Goal: Transaction & Acquisition: Purchase product/service

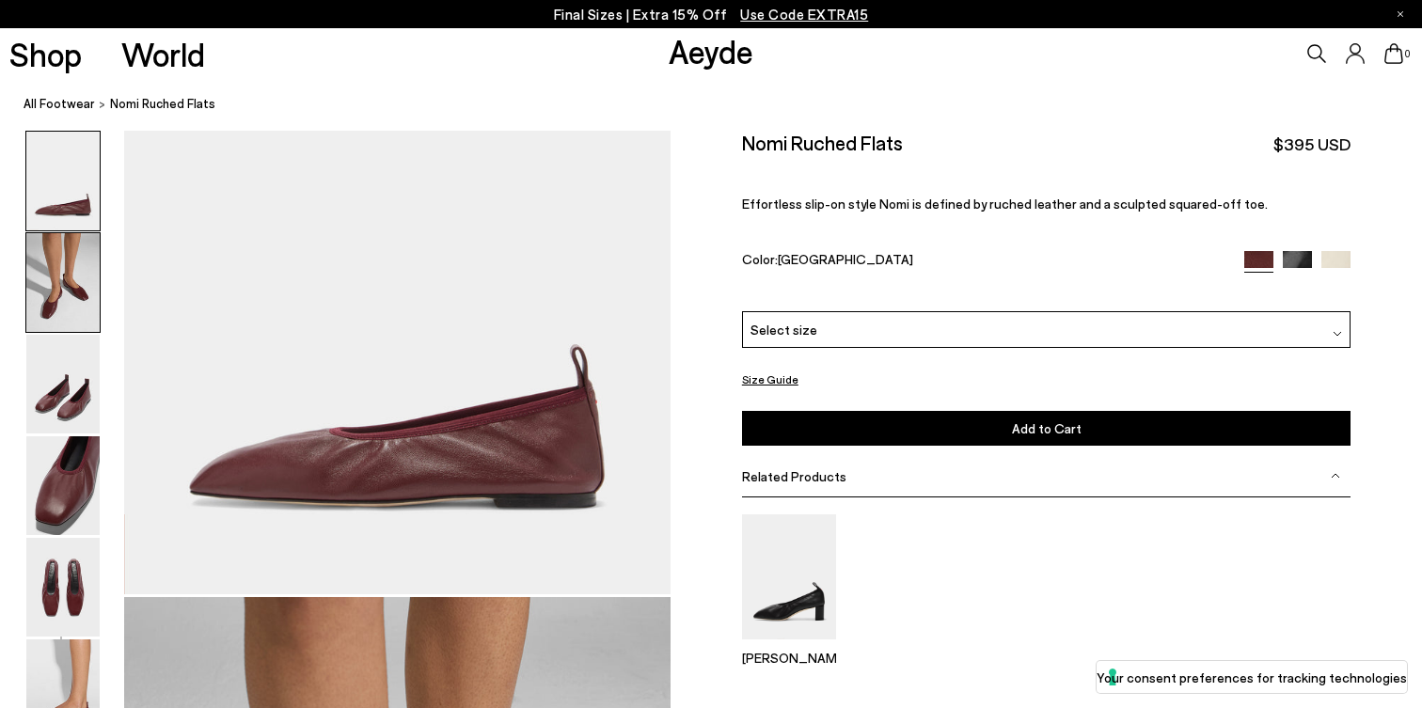
click at [64, 303] on img at bounding box center [62, 282] width 73 height 99
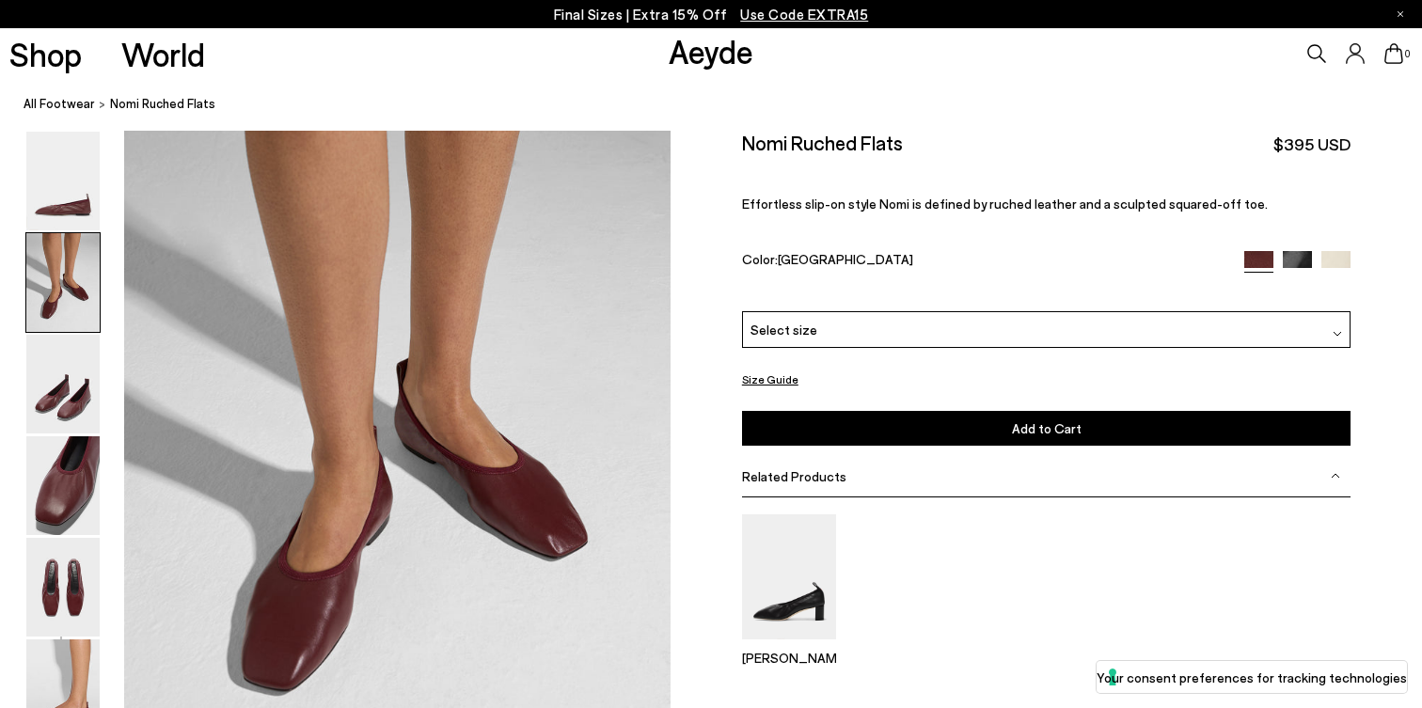
scroll to position [652, 0]
click at [1297, 250] on img at bounding box center [1297, 264] width 29 height 29
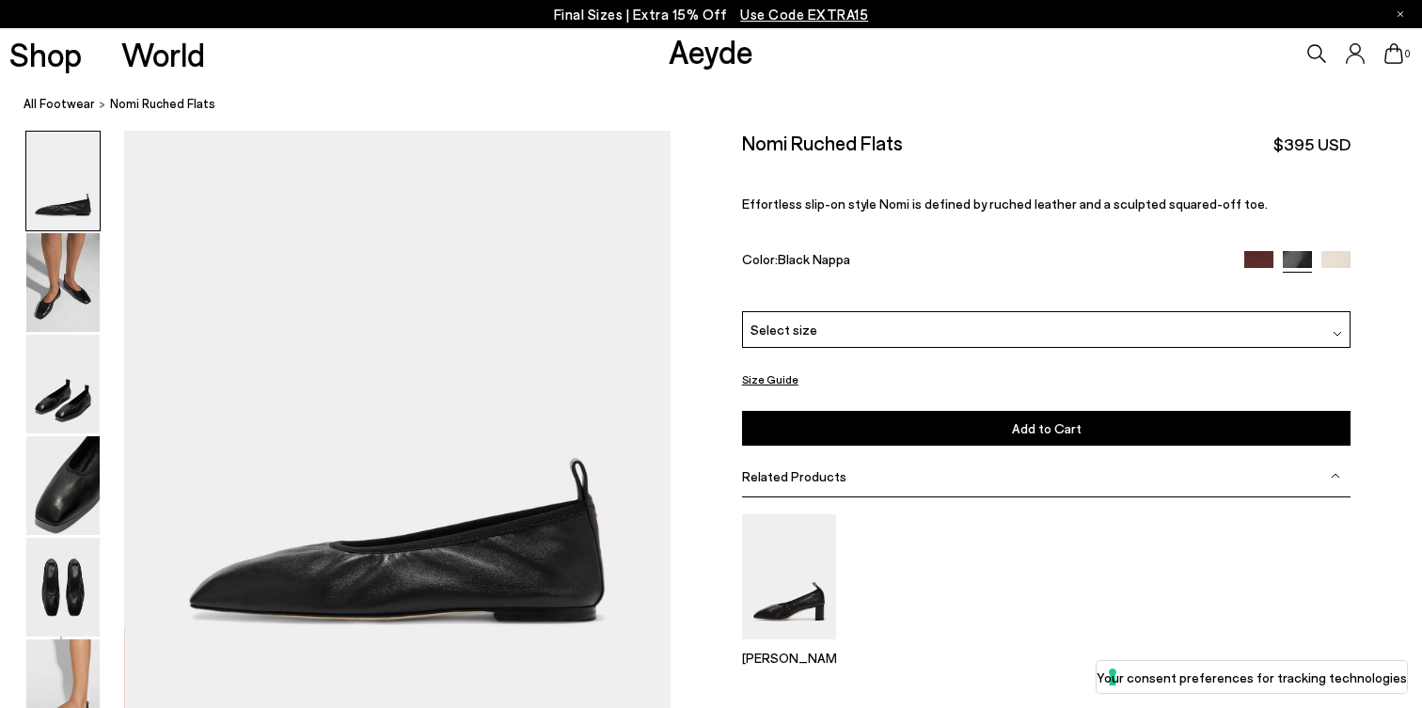
click at [1329, 251] on img at bounding box center [1335, 265] width 29 height 29
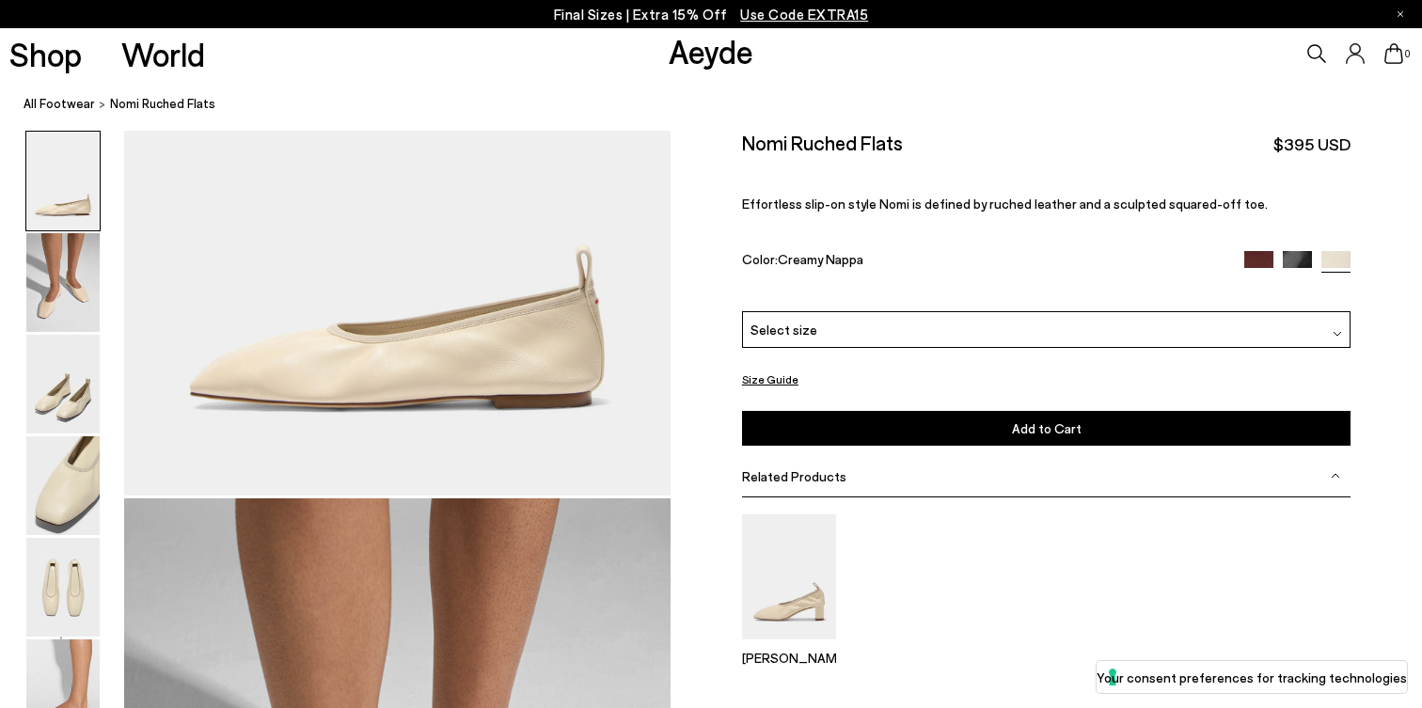
scroll to position [356, 0]
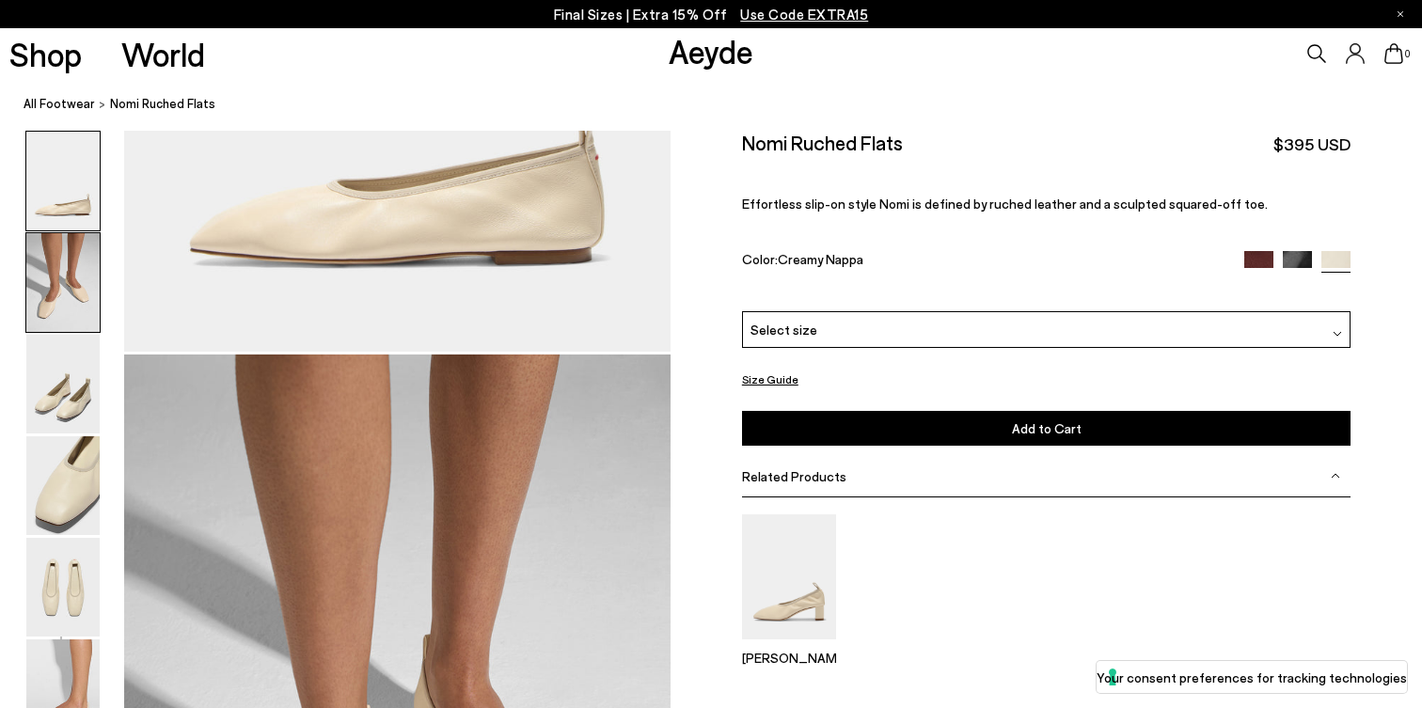
click at [86, 320] on img at bounding box center [62, 282] width 73 height 99
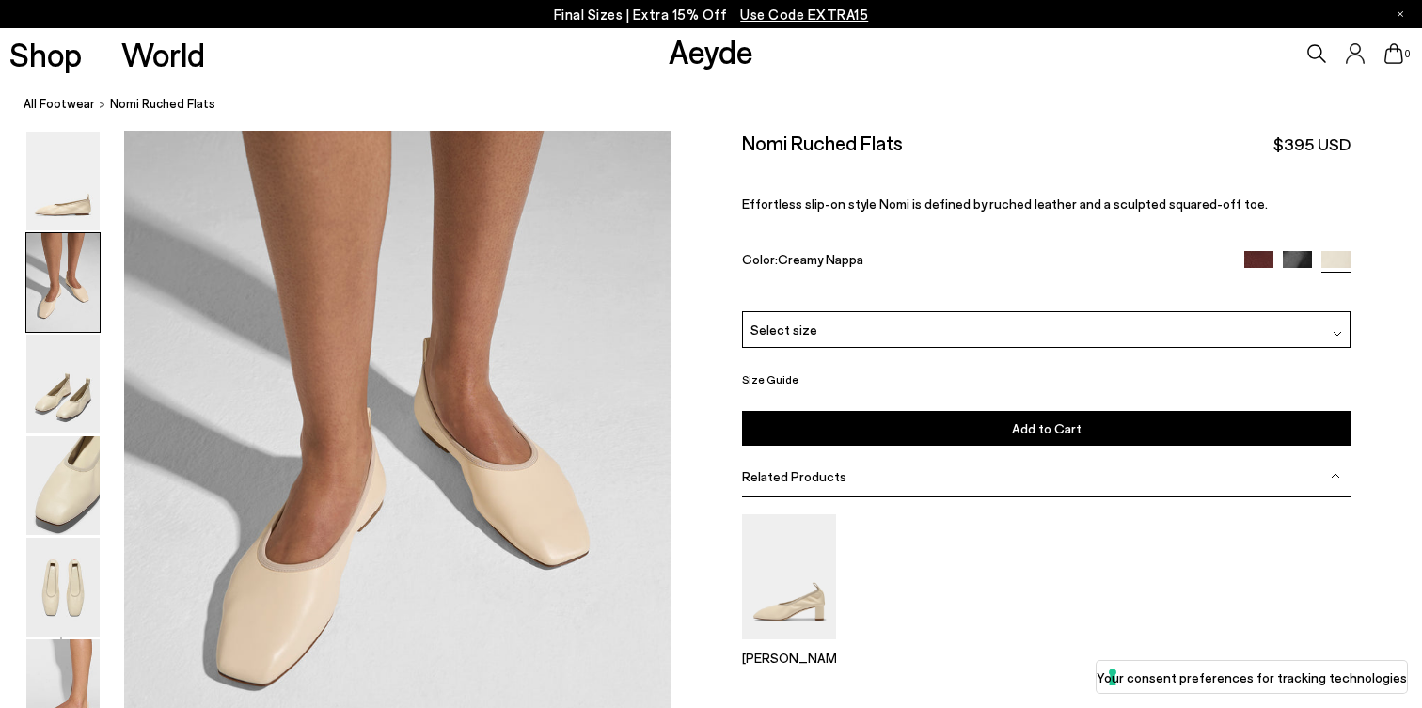
scroll to position [671, 0]
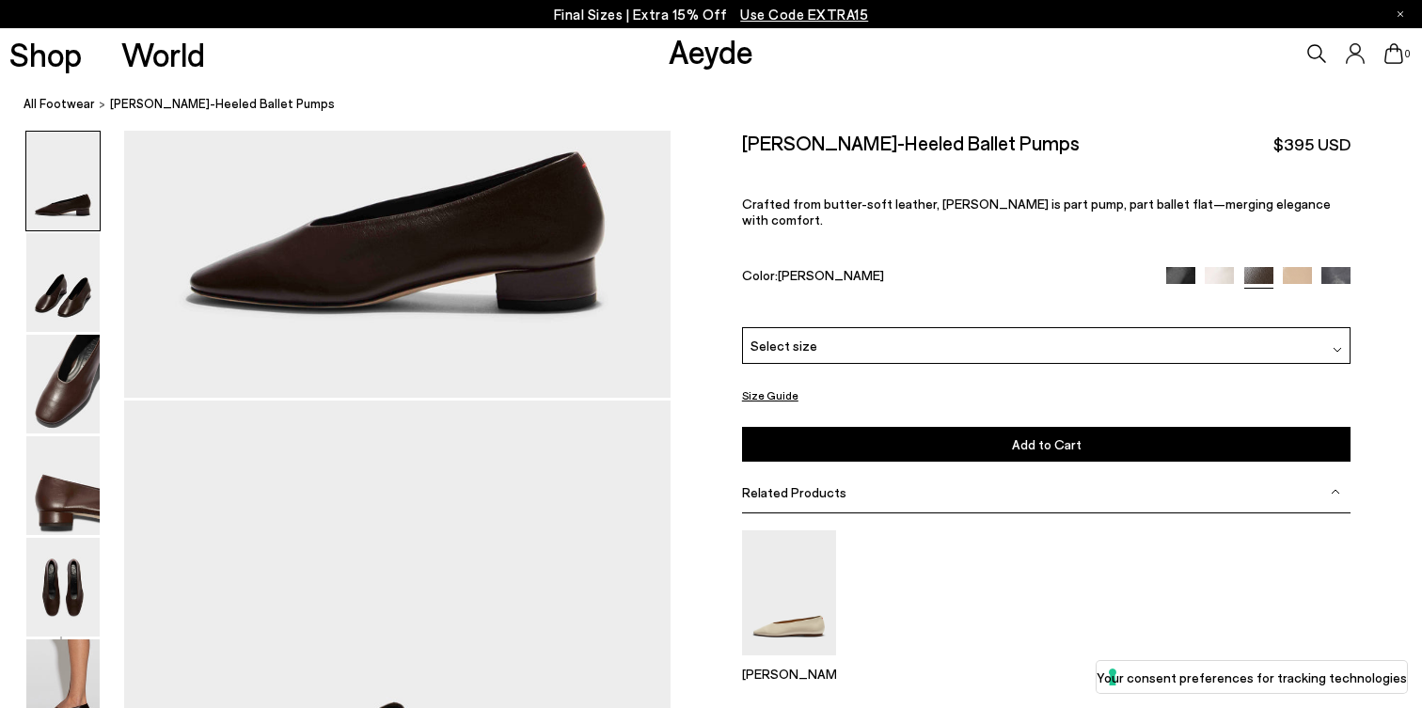
scroll to position [488, 0]
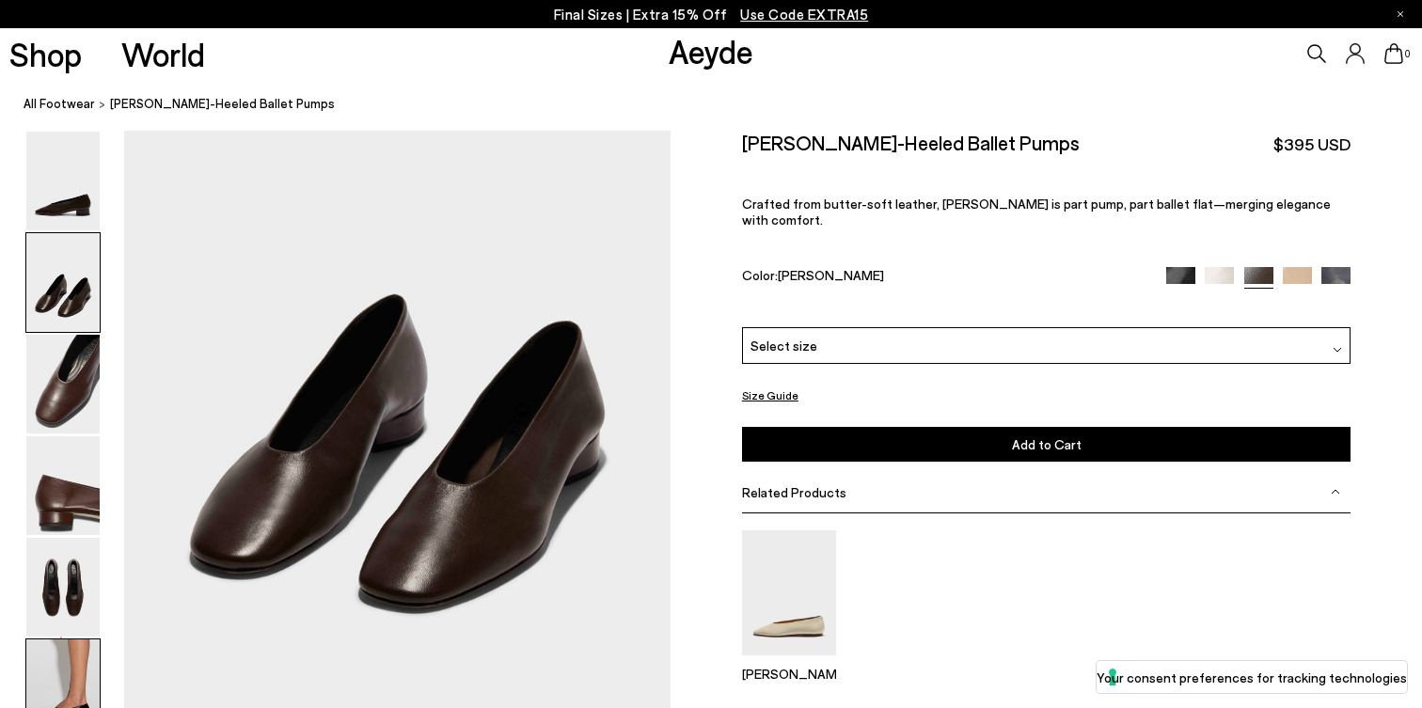
click at [71, 655] on img at bounding box center [62, 689] width 73 height 99
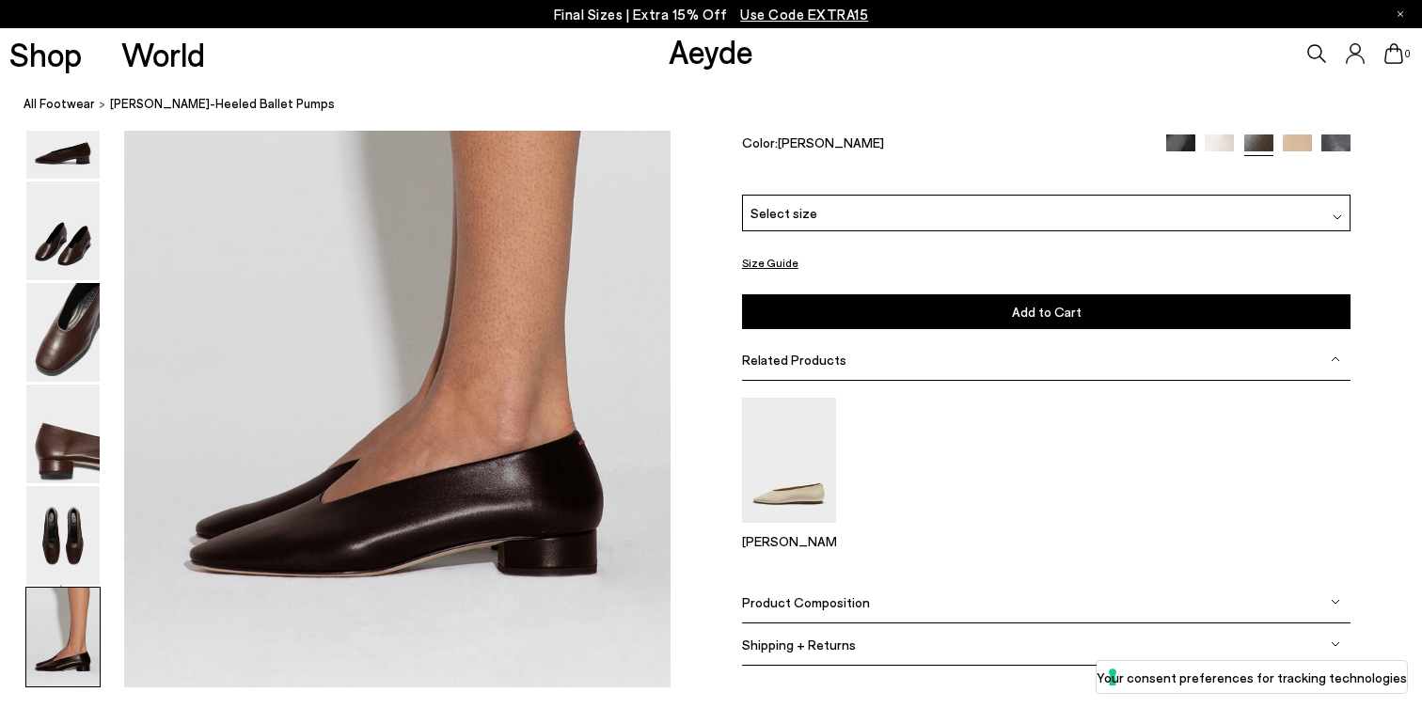
scroll to position [3658, 0]
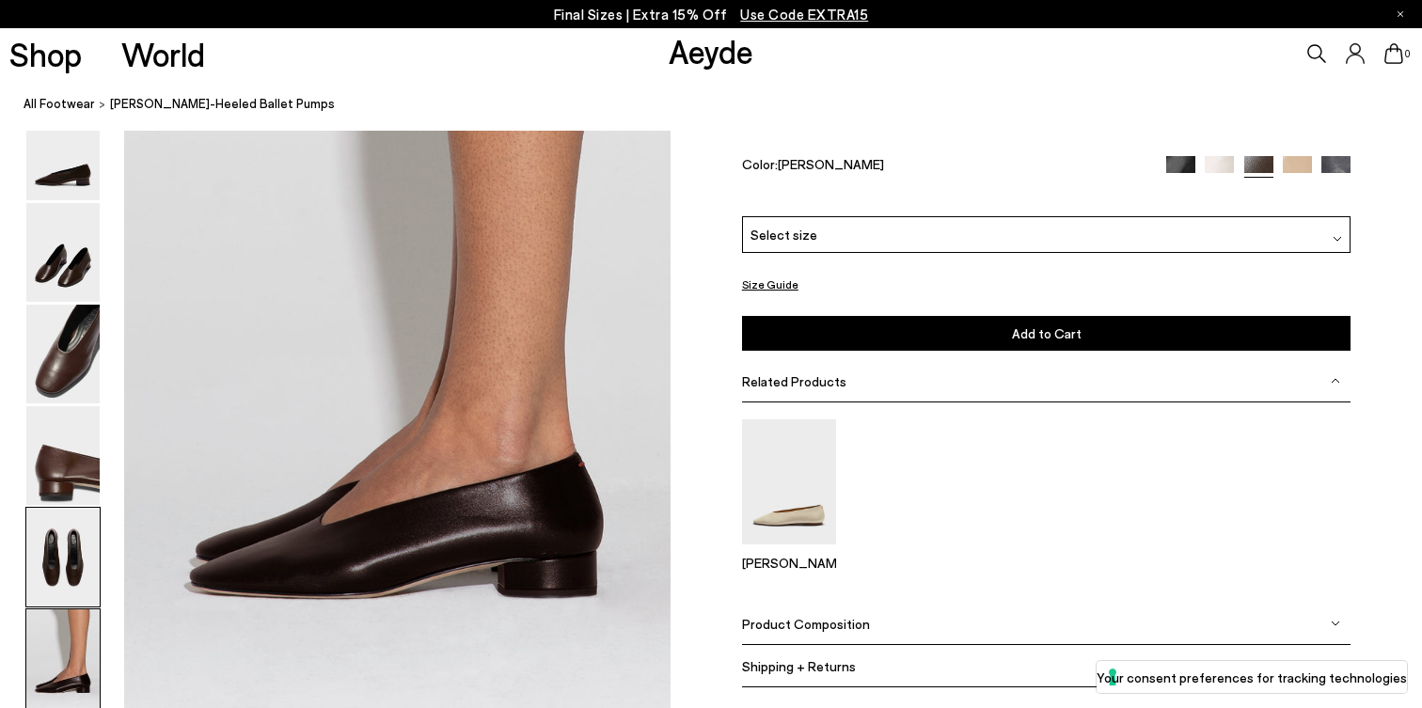
click at [76, 547] on img at bounding box center [62, 557] width 73 height 99
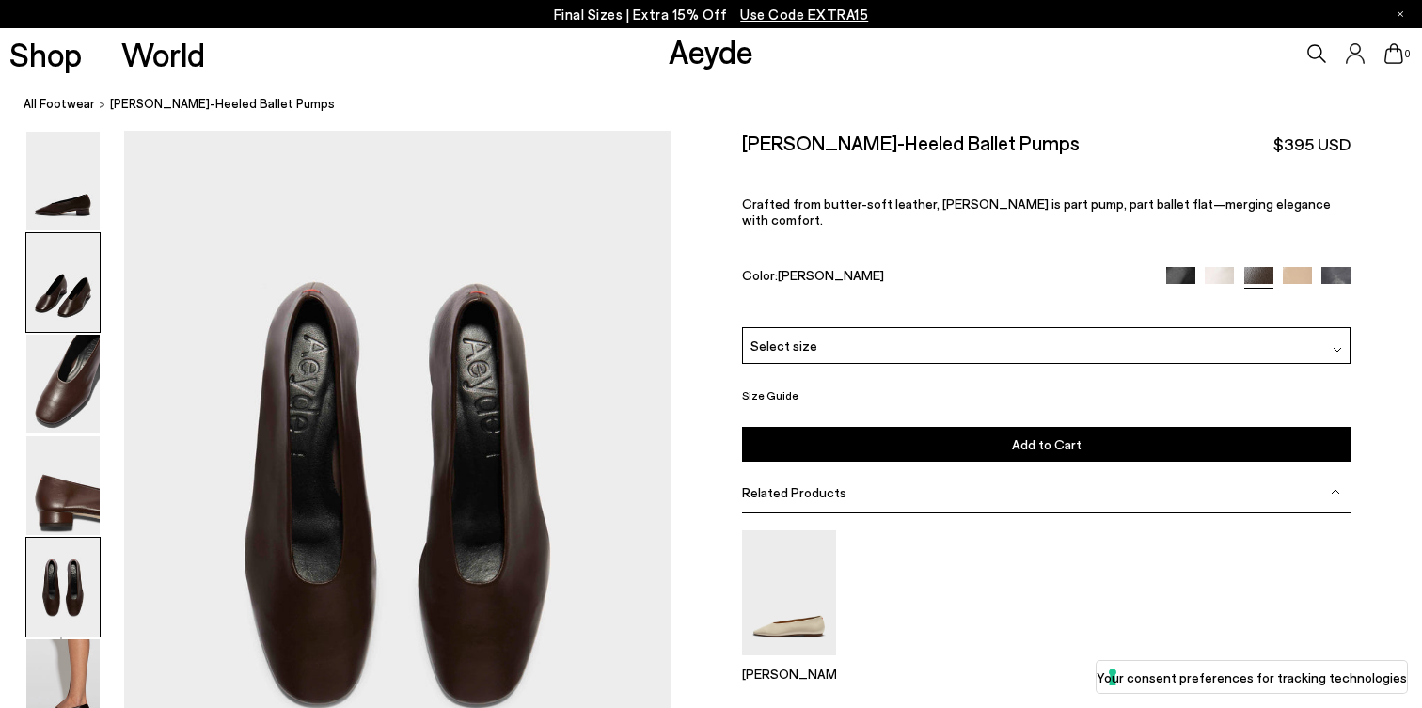
click at [73, 310] on img at bounding box center [62, 282] width 73 height 99
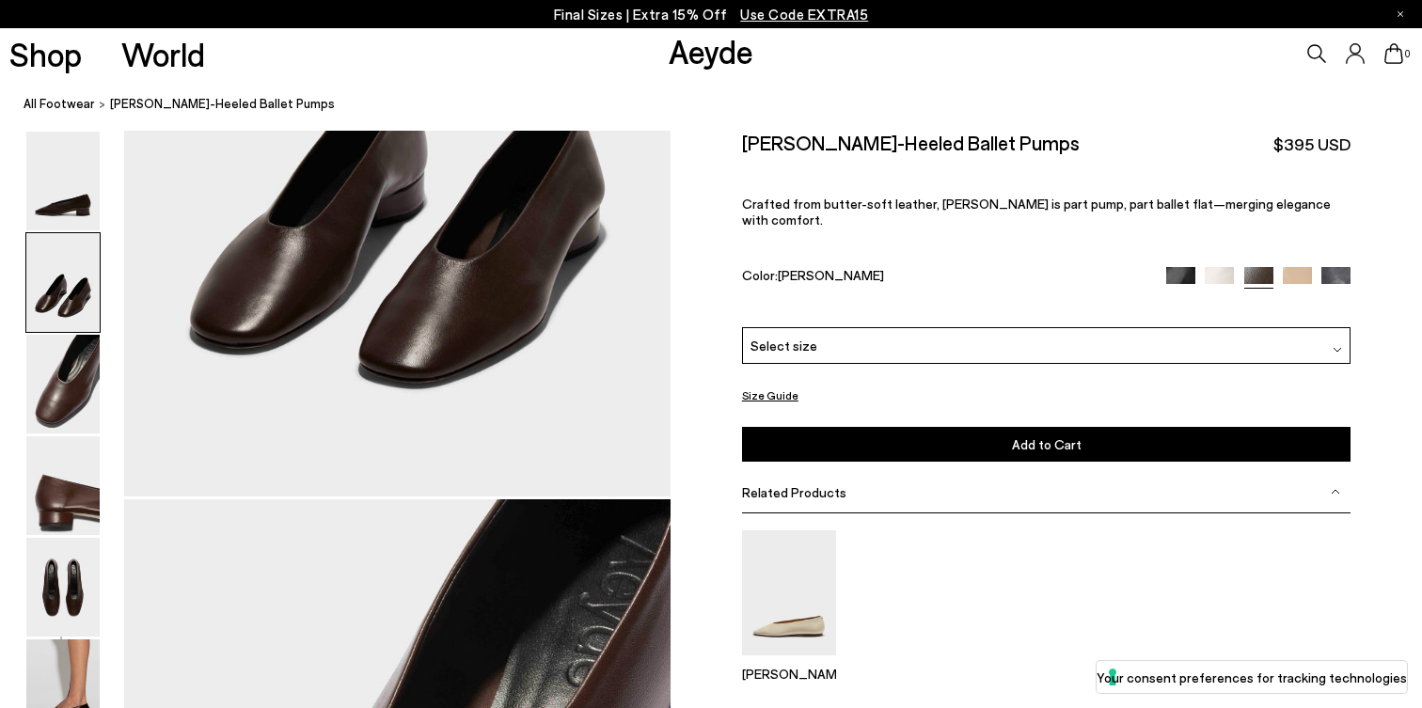
scroll to position [952, 0]
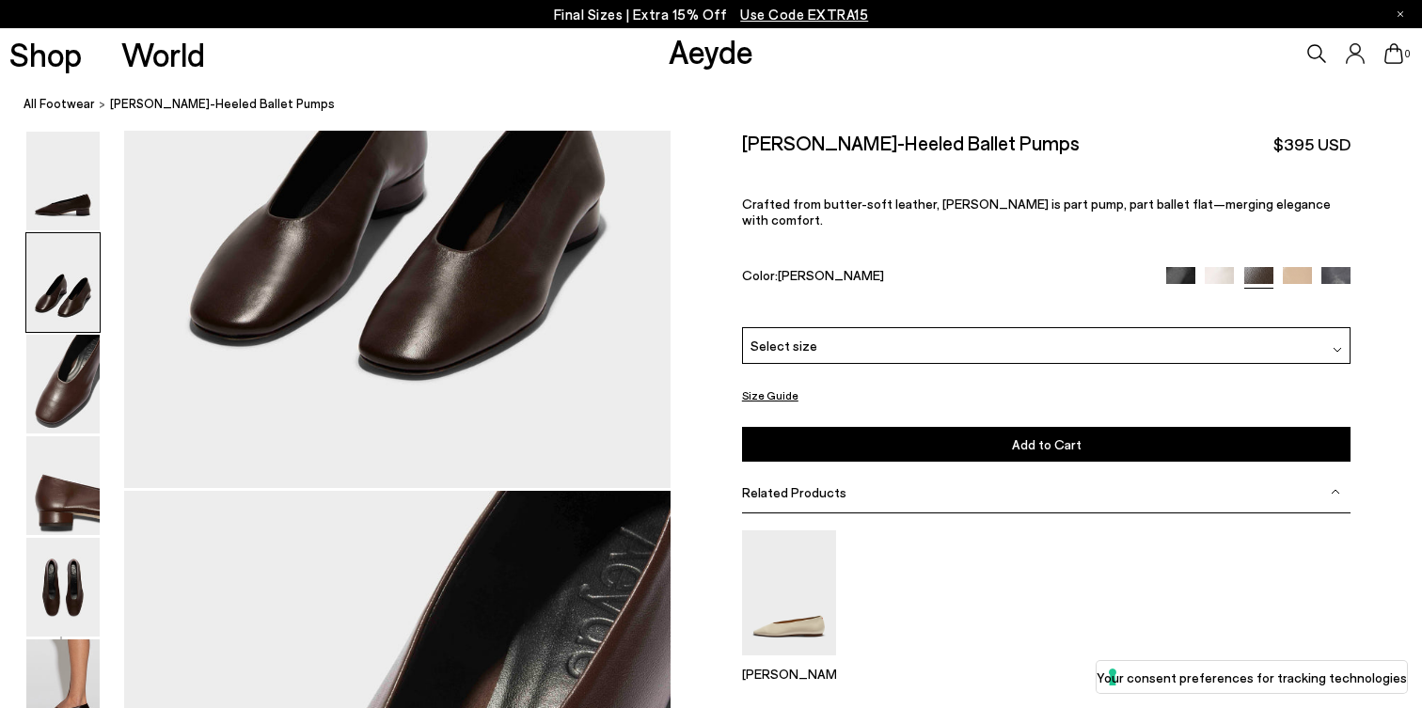
click at [1214, 266] on img at bounding box center [1219, 280] width 29 height 29
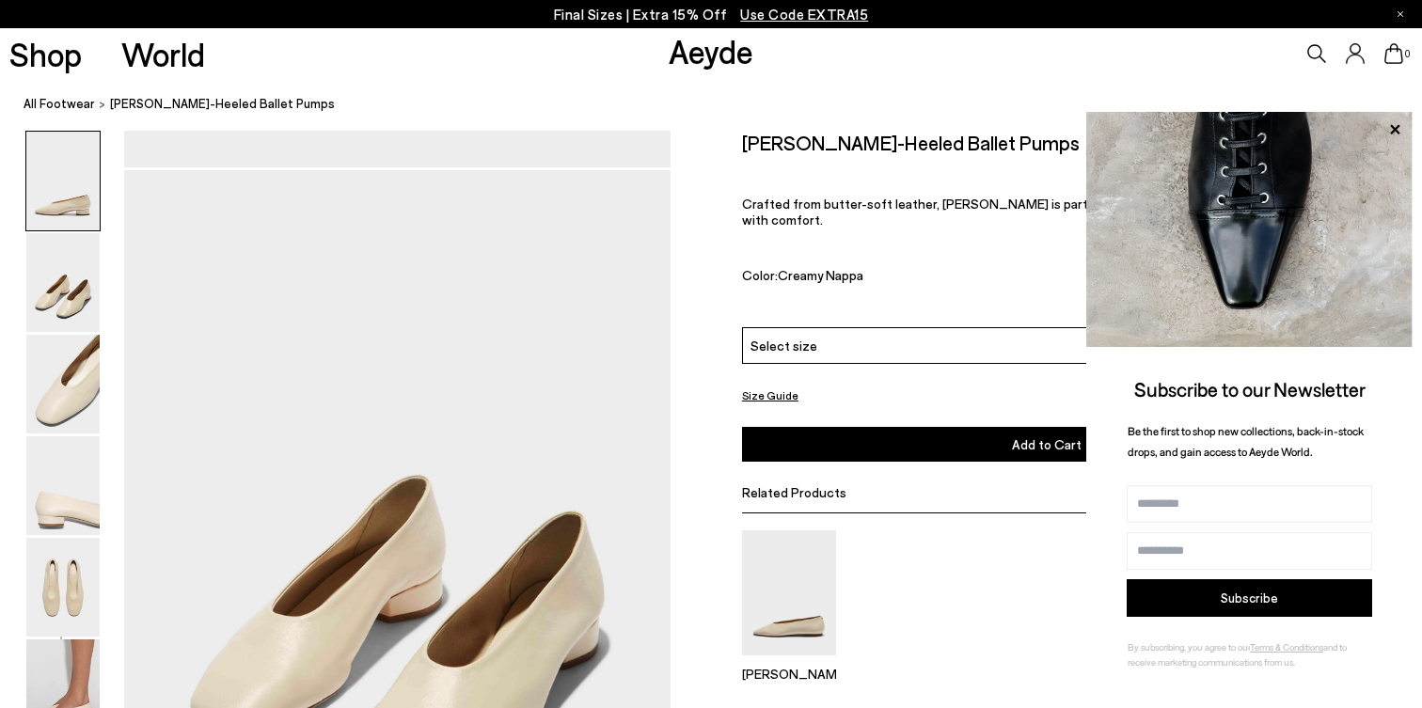
scroll to position [645, 0]
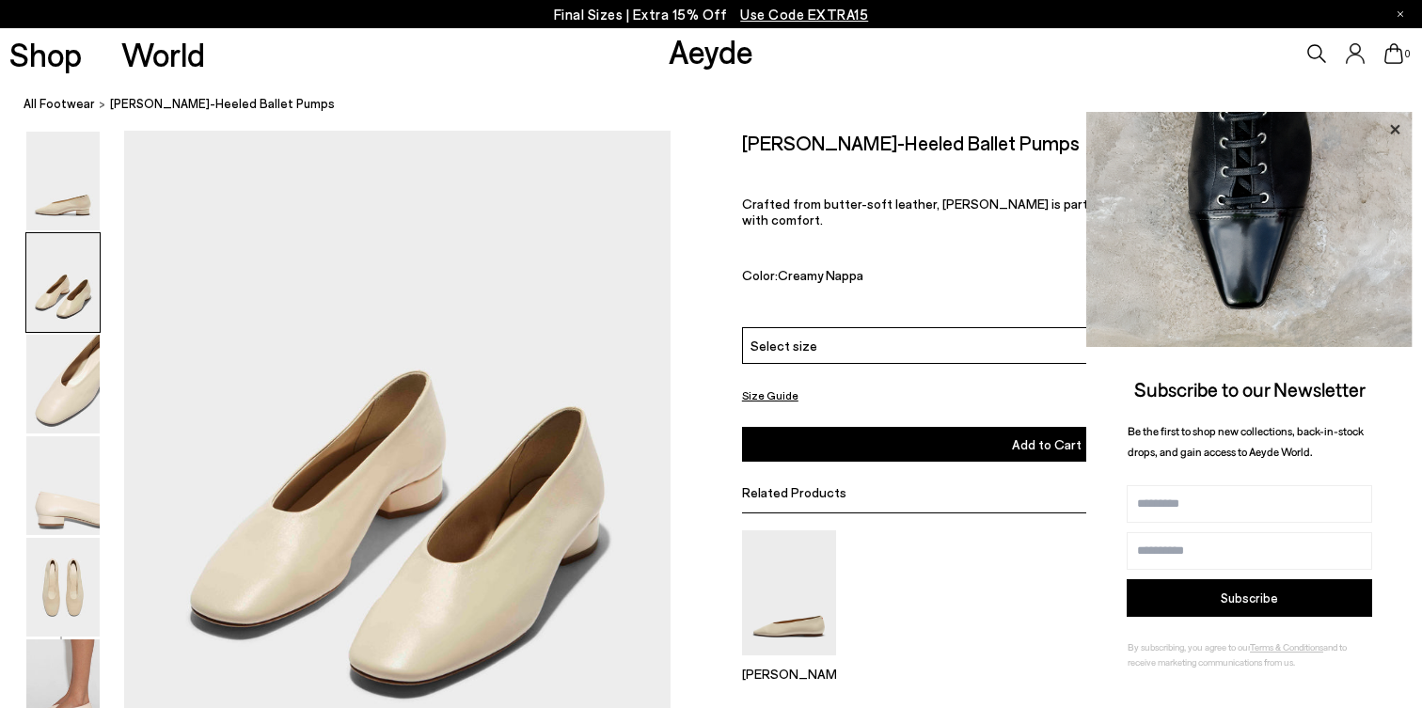
click at [1396, 127] on icon at bounding box center [1394, 128] width 9 height 9
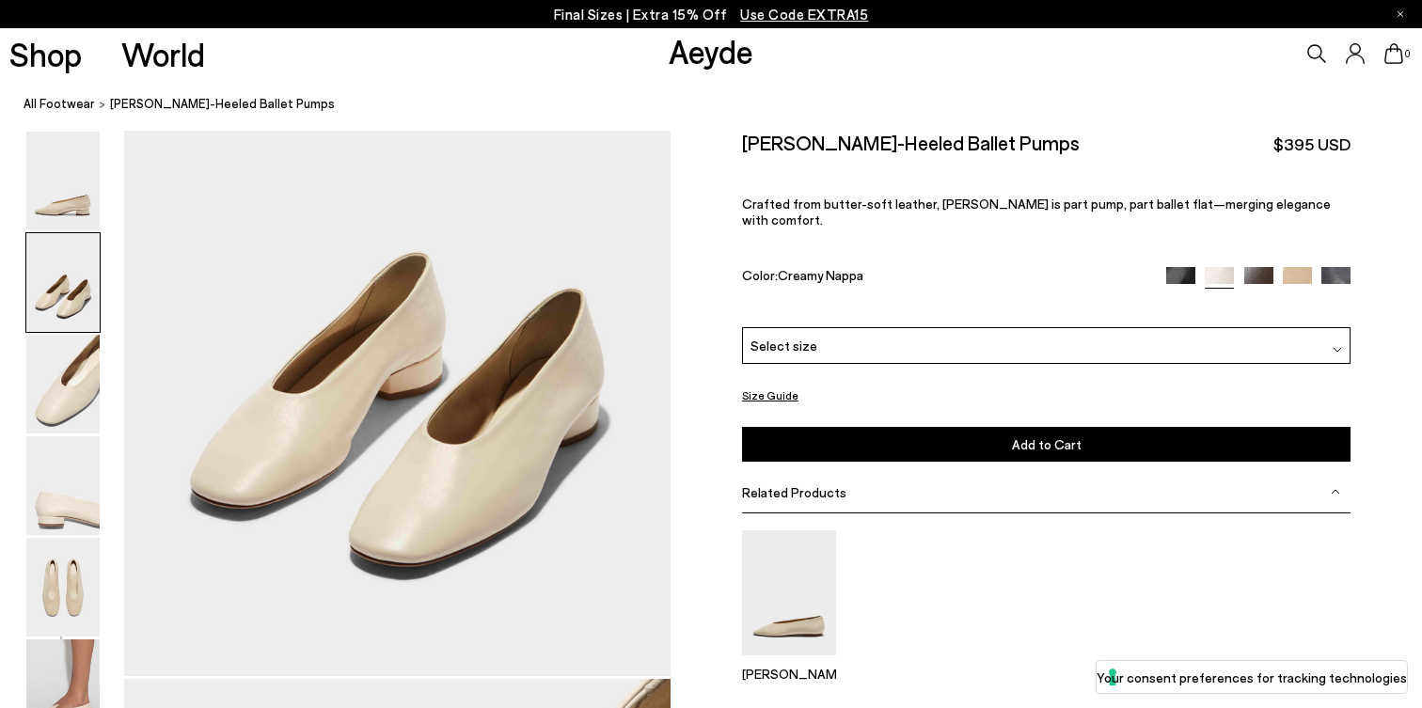
scroll to position [767, 0]
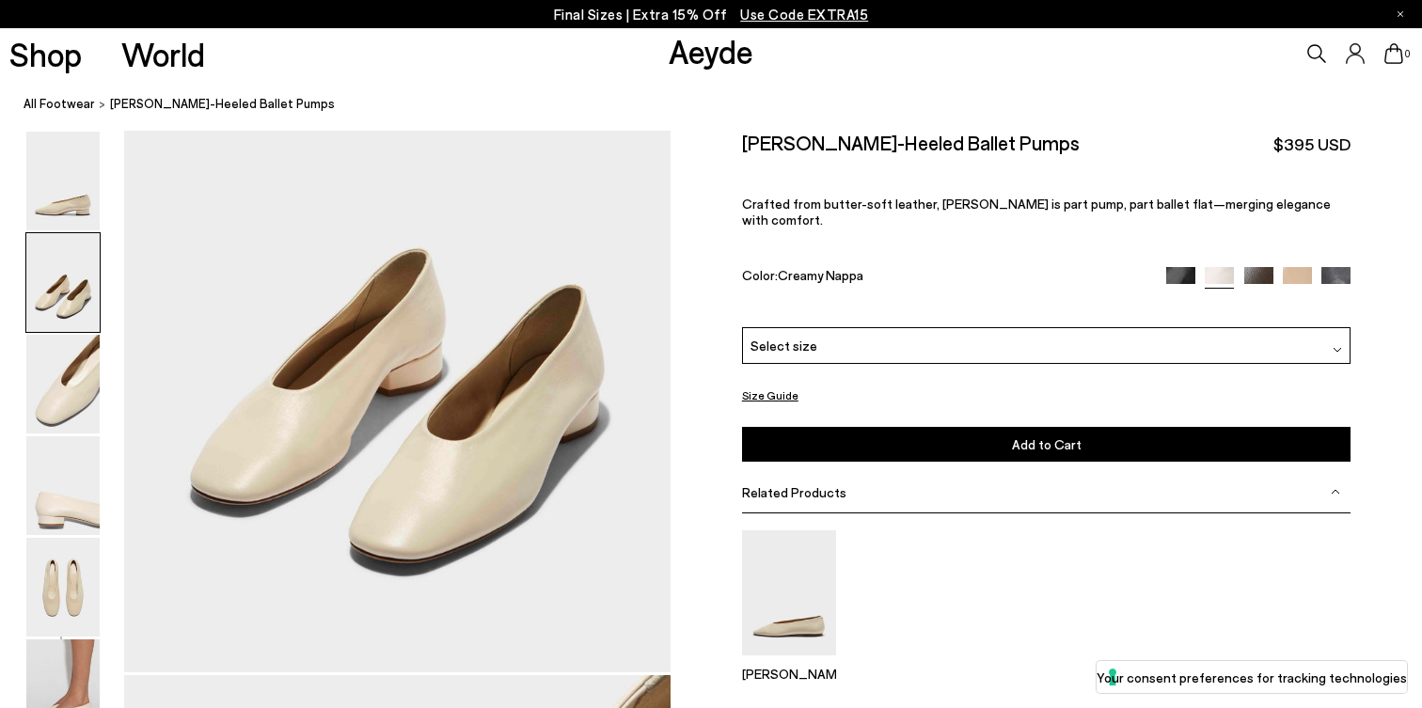
click at [1182, 266] on img at bounding box center [1180, 280] width 29 height 29
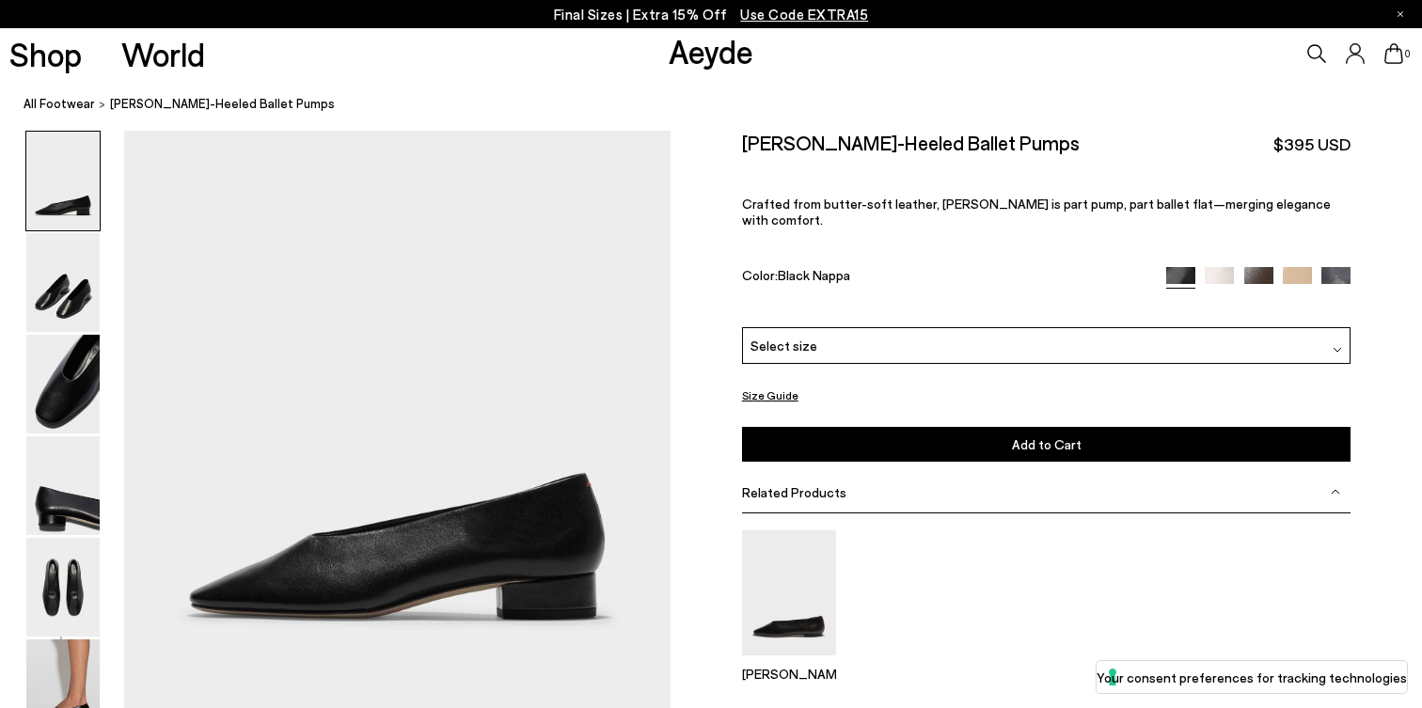
click at [1220, 267] on img at bounding box center [1219, 281] width 29 height 29
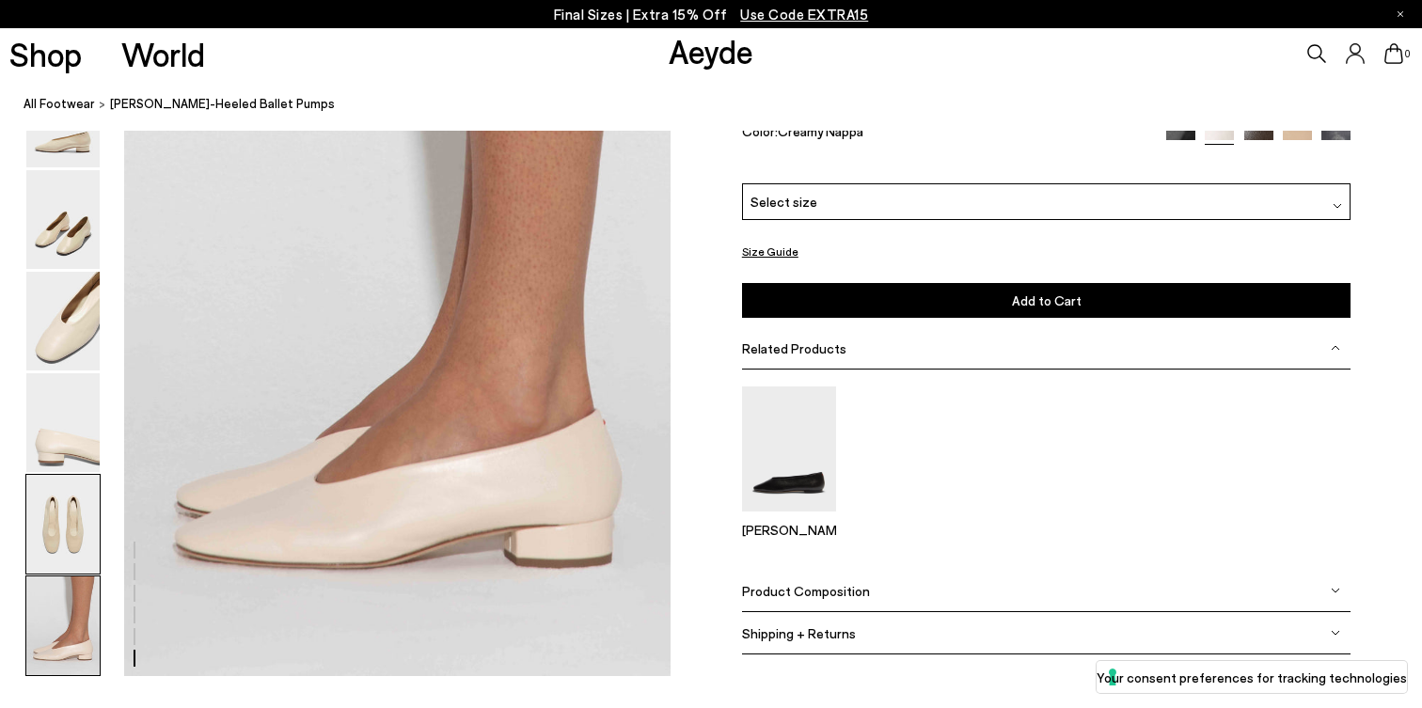
scroll to position [3703, 0]
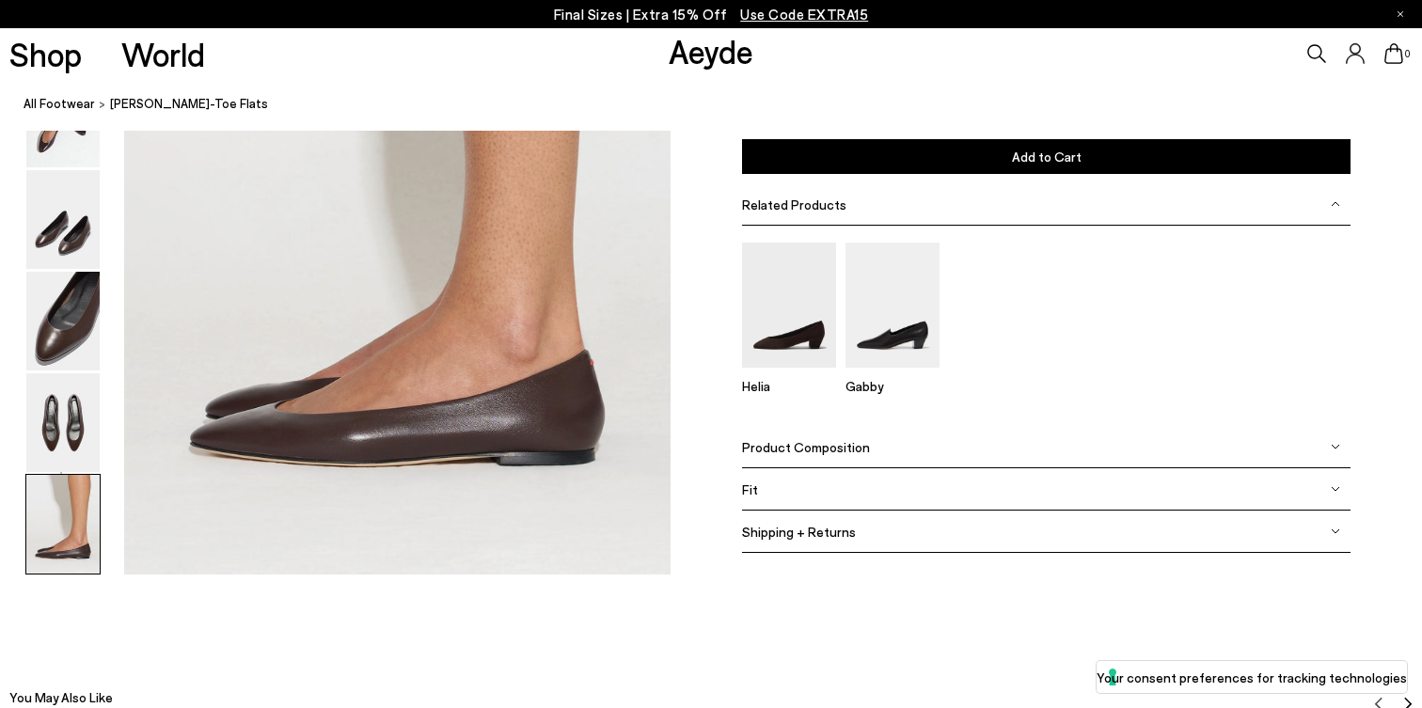
scroll to position [3639, 0]
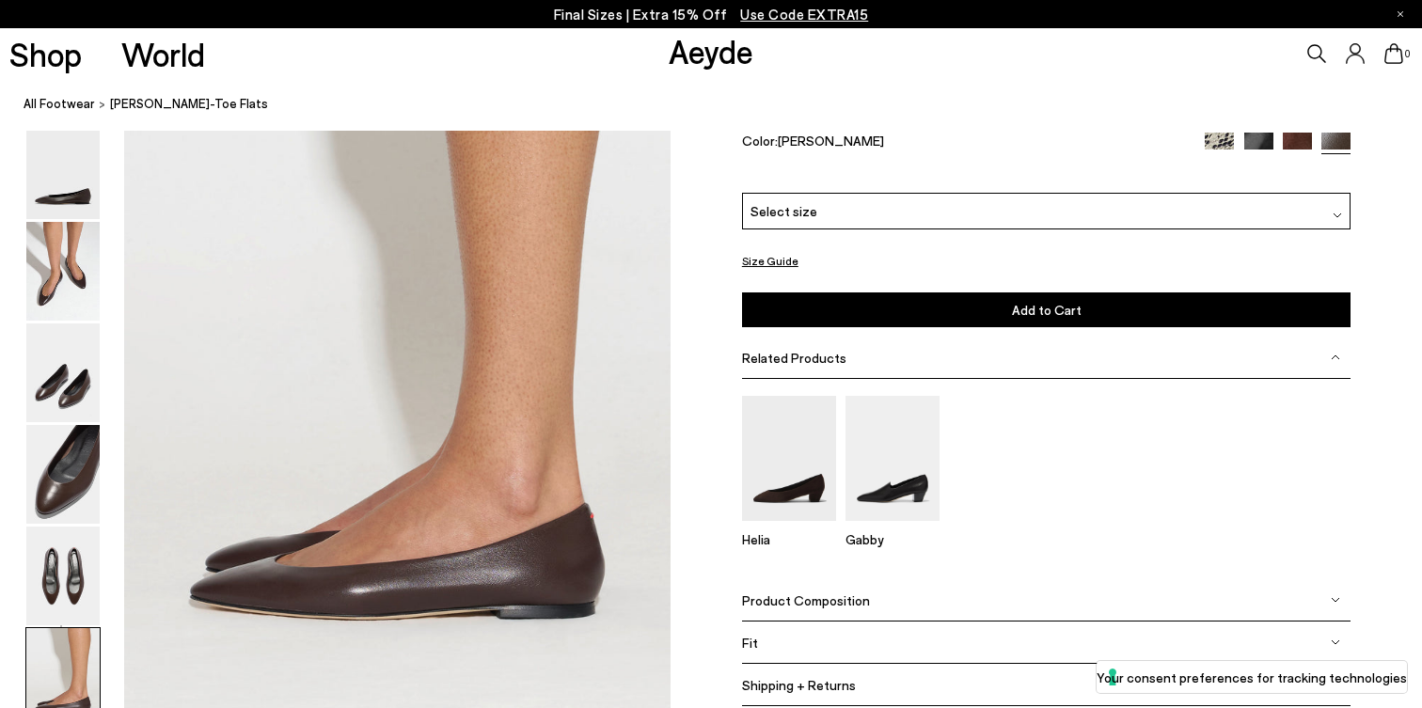
click at [1295, 183] on div "Ellie Almond-Toe Flats $395 USD Ellie is a low-cut ballerina with a sleek almon…" at bounding box center [1046, 94] width 609 height 197
click at [1216, 162] on img at bounding box center [1219, 147] width 29 height 29
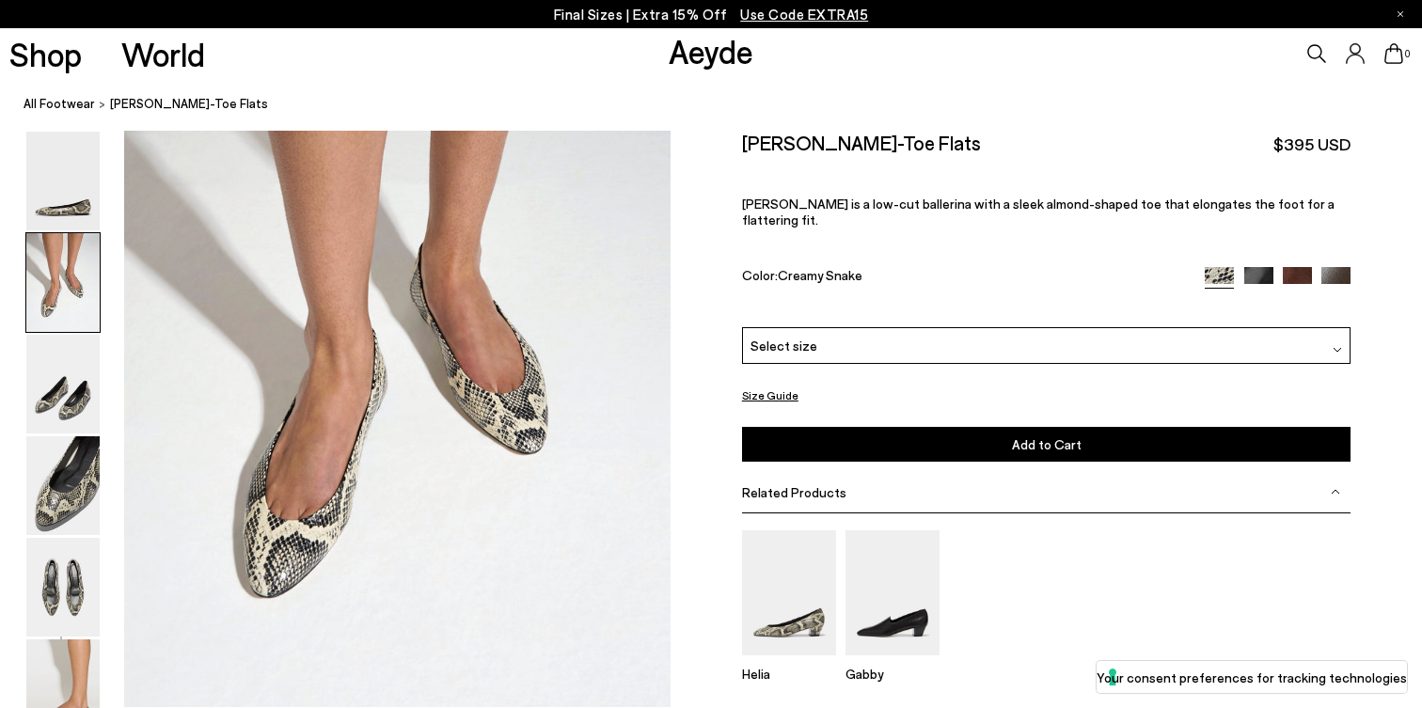
scroll to position [738, 0]
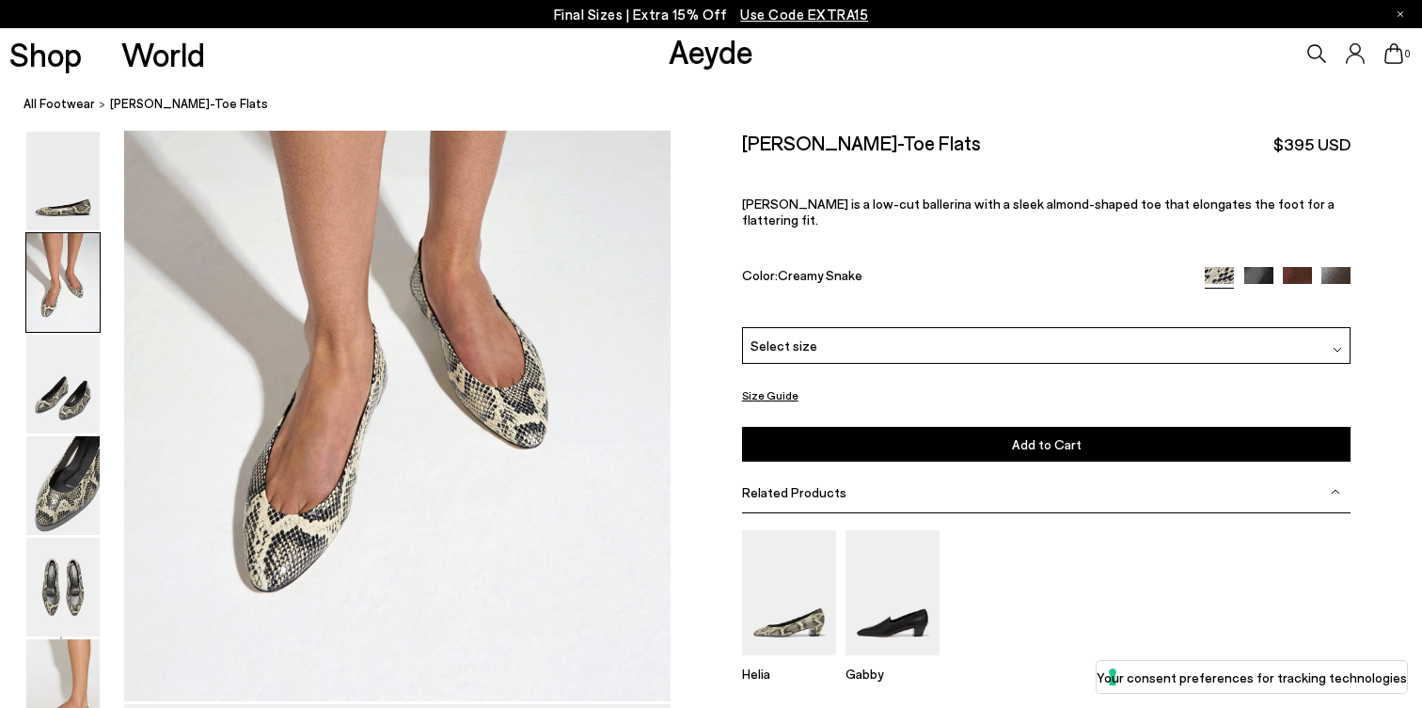
click at [1266, 266] on img at bounding box center [1258, 280] width 29 height 29
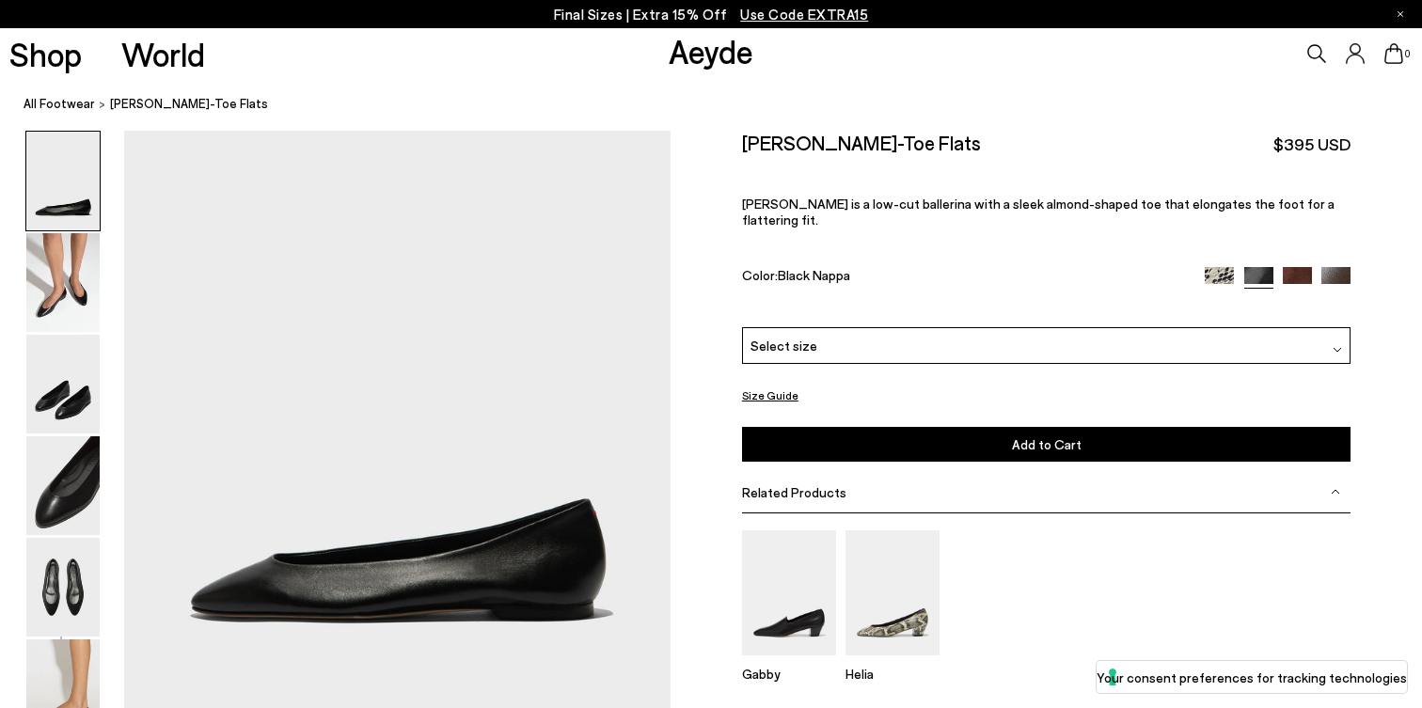
click at [1303, 267] on img at bounding box center [1297, 281] width 29 height 29
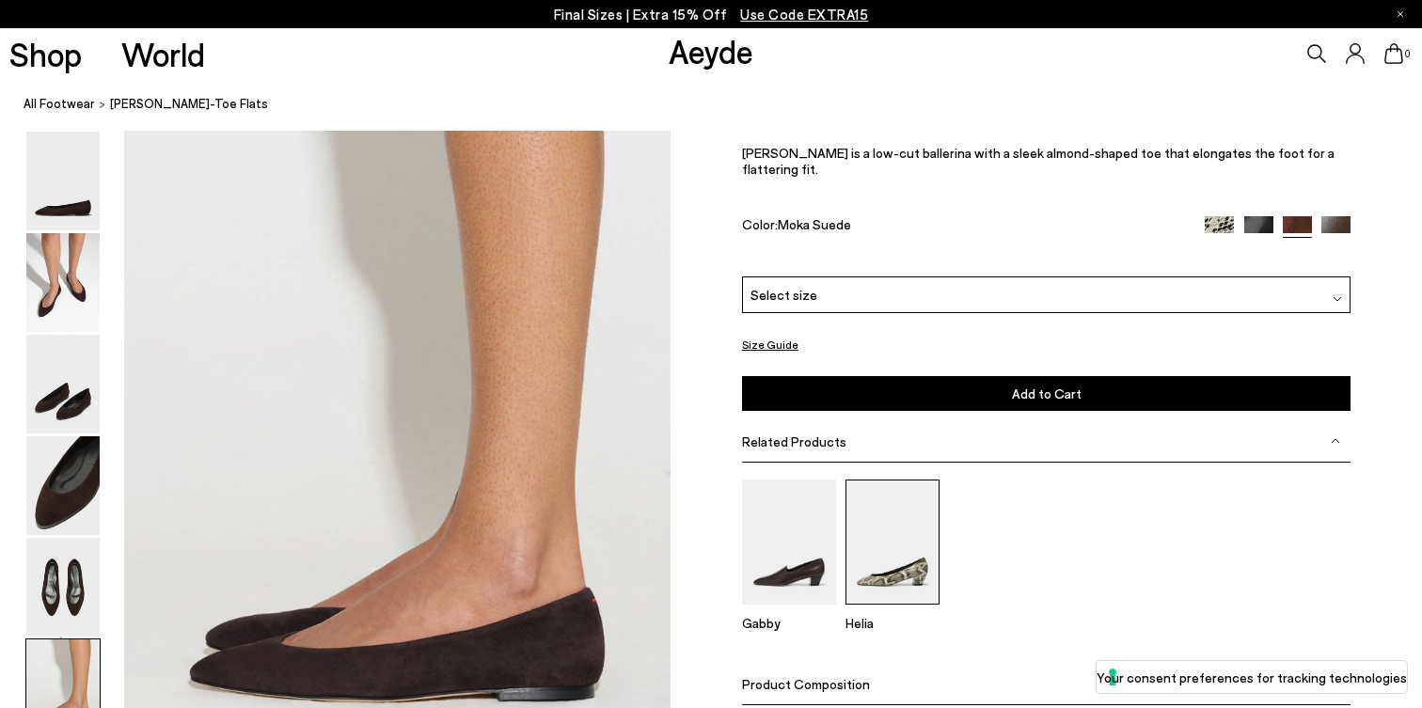
scroll to position [3543, 0]
